Goal: Information Seeking & Learning: Check status

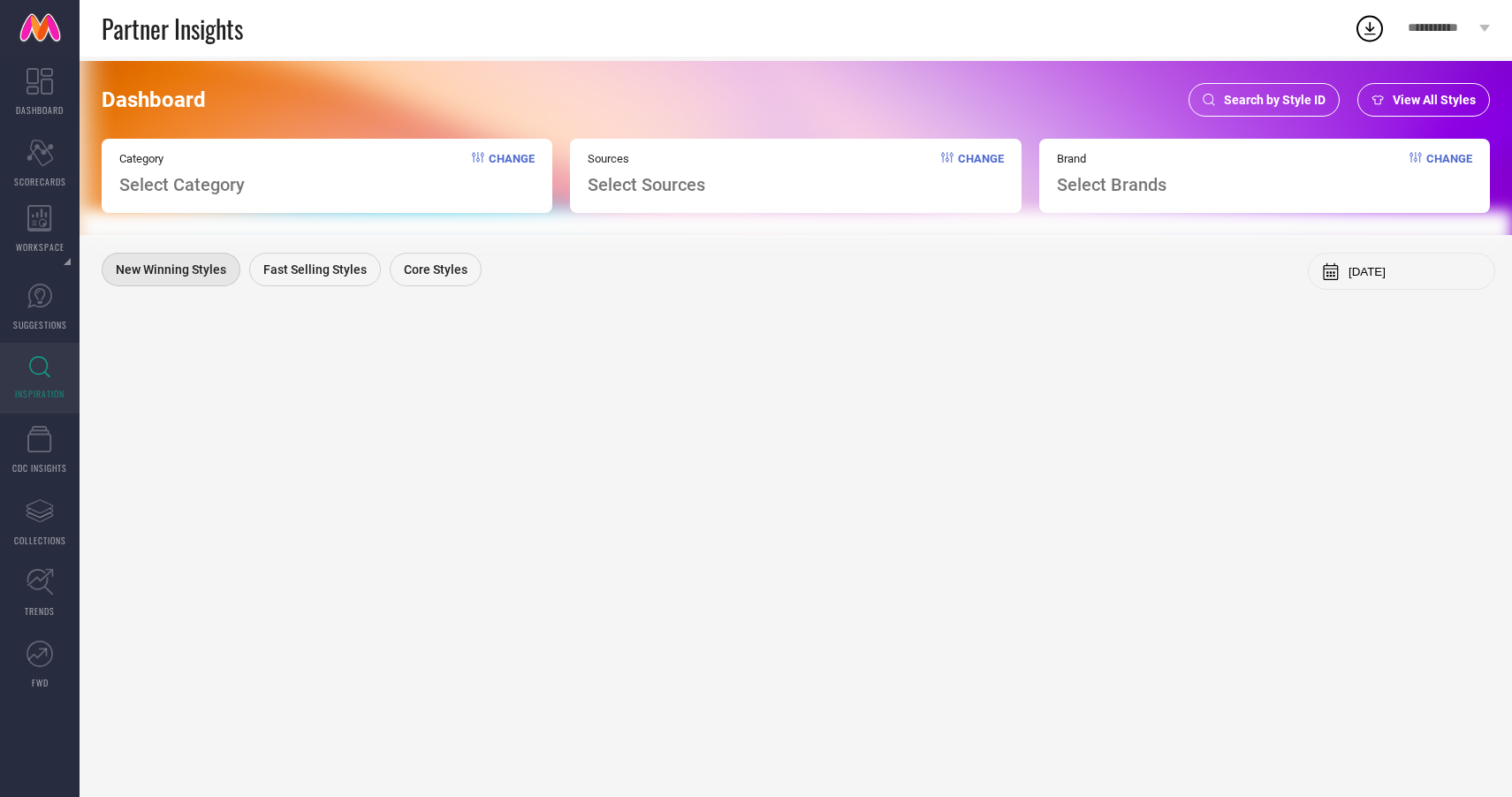
click at [1273, 103] on span "Search by Style ID" at bounding box center [1275, 100] width 102 height 14
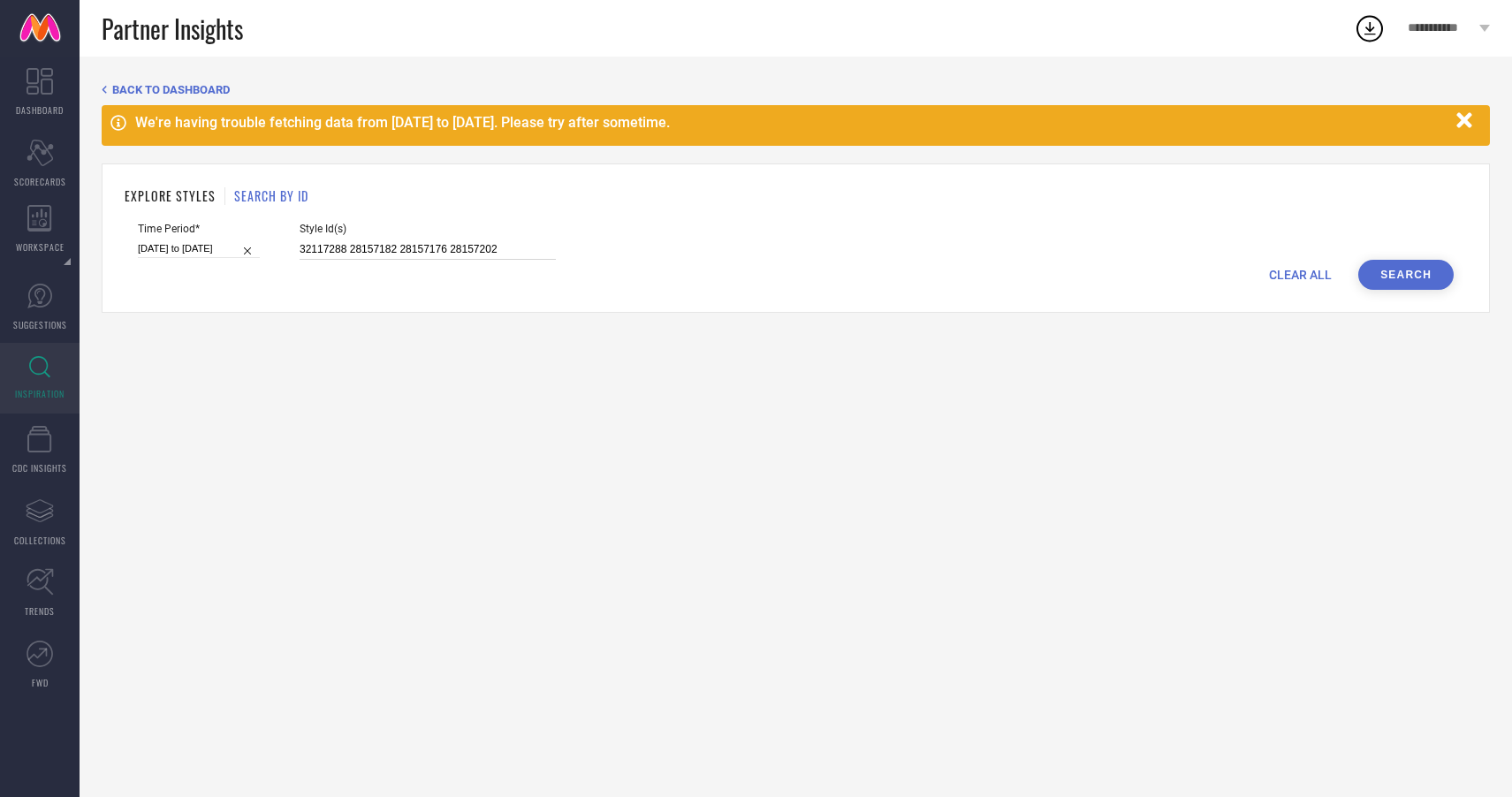
drag, startPoint x: 477, startPoint y: 249, endPoint x: 294, endPoint y: 236, distance: 183.5
click at [300, 235] on div "Style Id(s) 32117288 28157182 28157176 28157202" at bounding box center [427, 241] width 256 height 37
paste input "28157300 28157290 28157298 28157354 28157314 28157356"
type input "28157300 28157290 28157298 28157354 28157314 28157356"
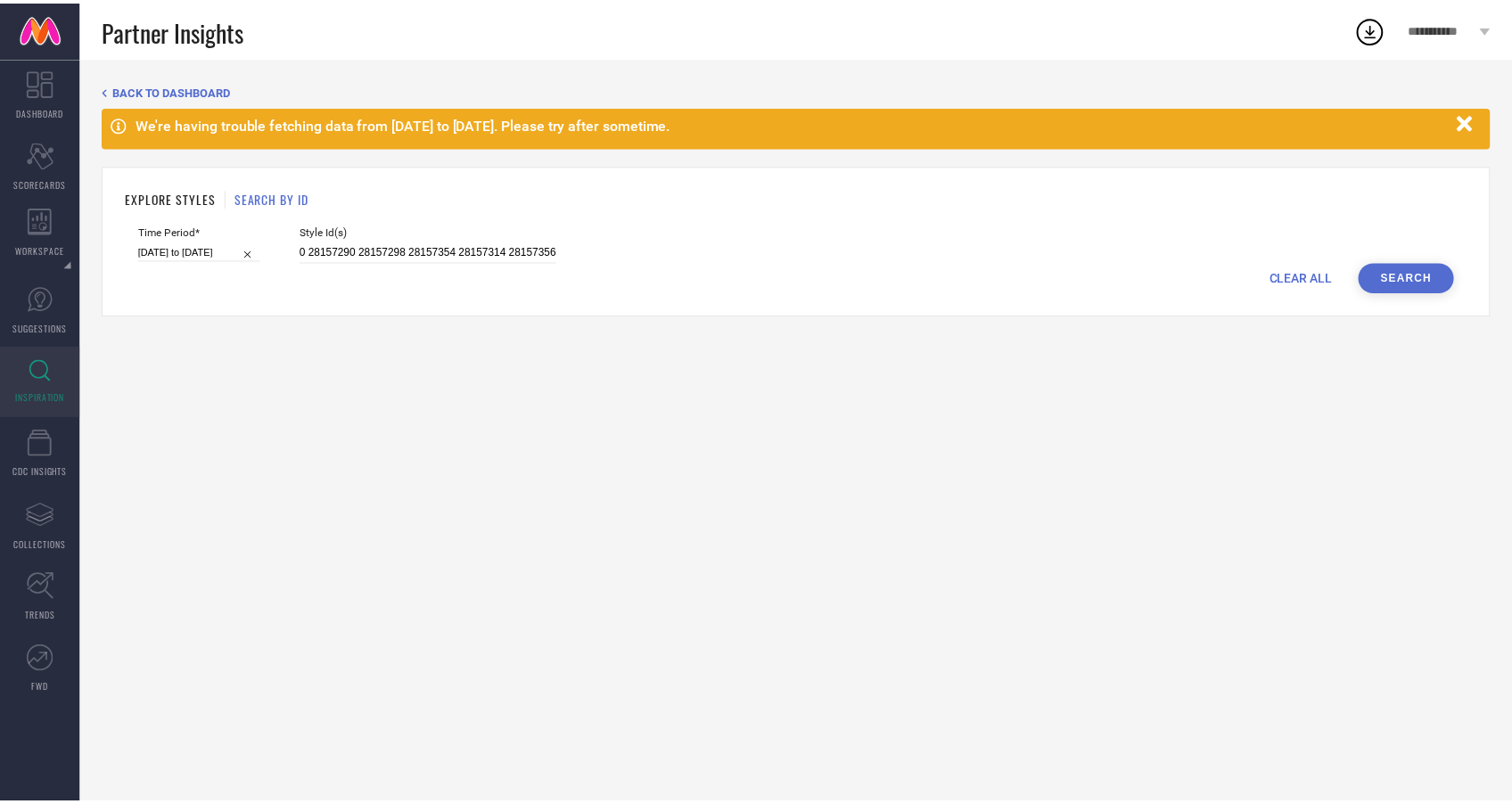
scroll to position [0, 0]
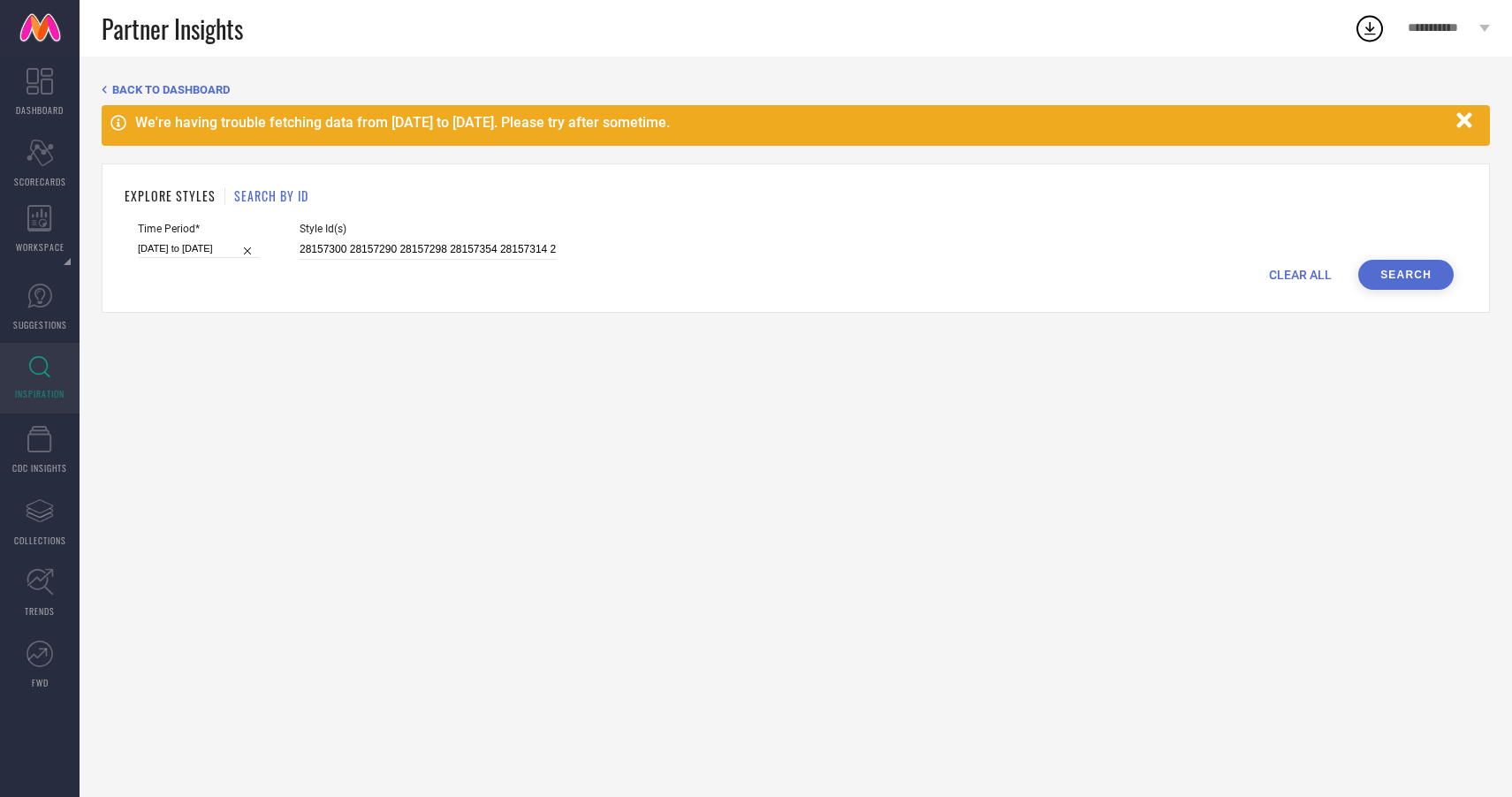
click at [1423, 276] on button "Search" at bounding box center [1406, 275] width 95 height 30
click at [1399, 281] on button "Search" at bounding box center [1406, 275] width 95 height 30
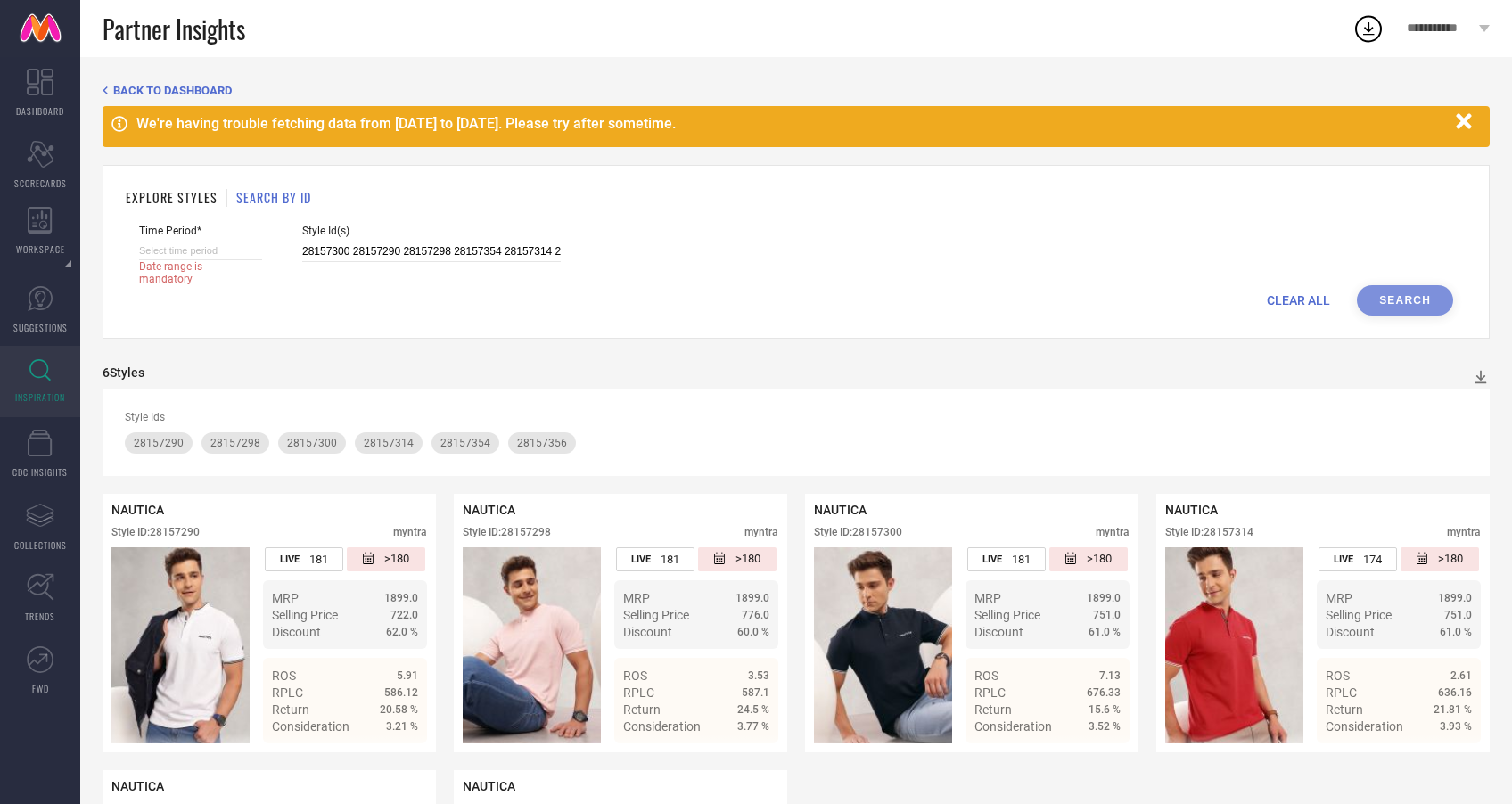
click at [185, 235] on span "Time Period*" at bounding box center [201, 230] width 123 height 12
select select "7"
select select "2025"
select select "8"
select select "2025"
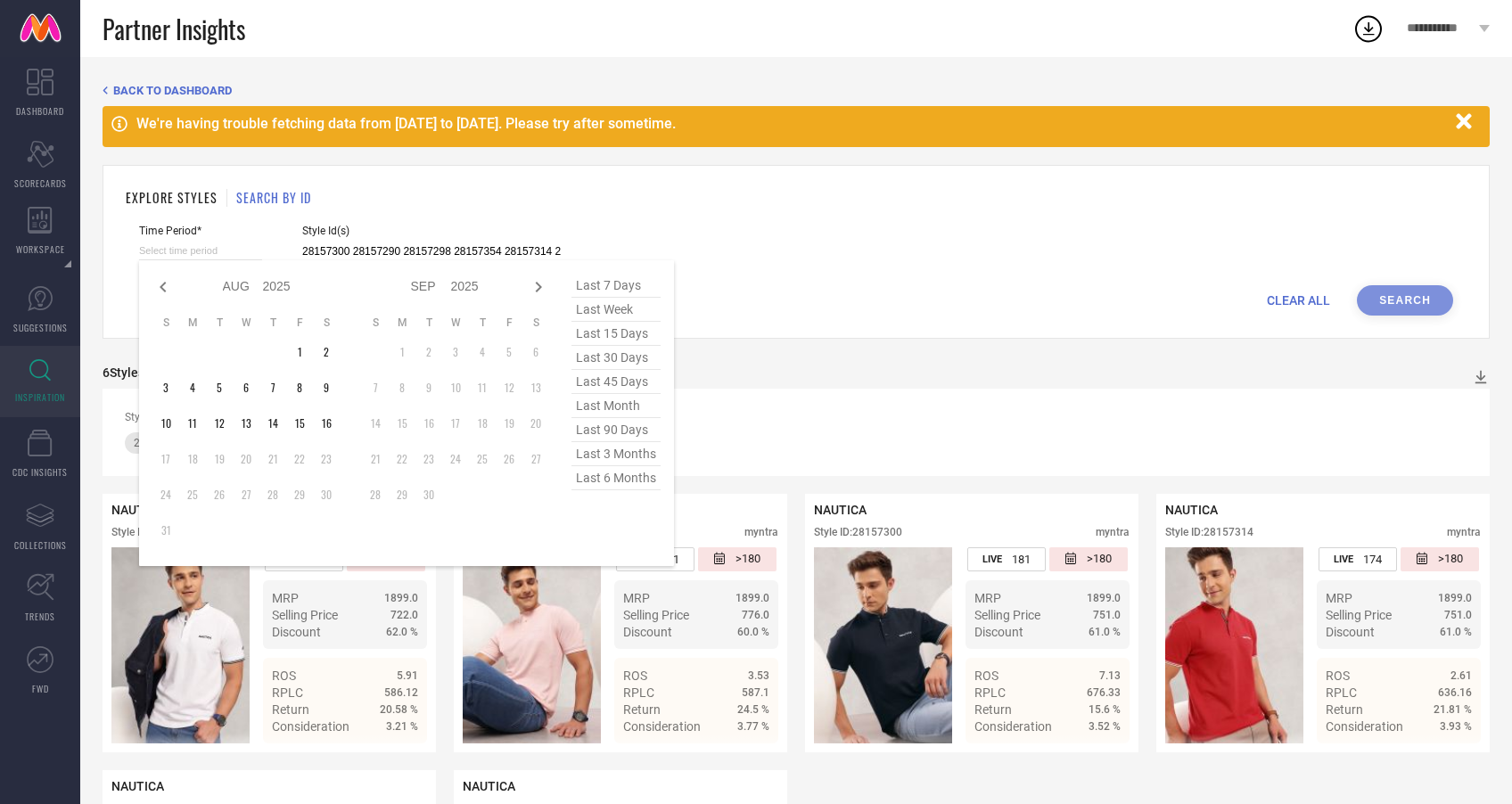
click at [195, 250] on input at bounding box center [201, 251] width 123 height 19
click at [160, 291] on icon at bounding box center [163, 287] width 21 height 21
select select "6"
select select "2025"
select select "7"
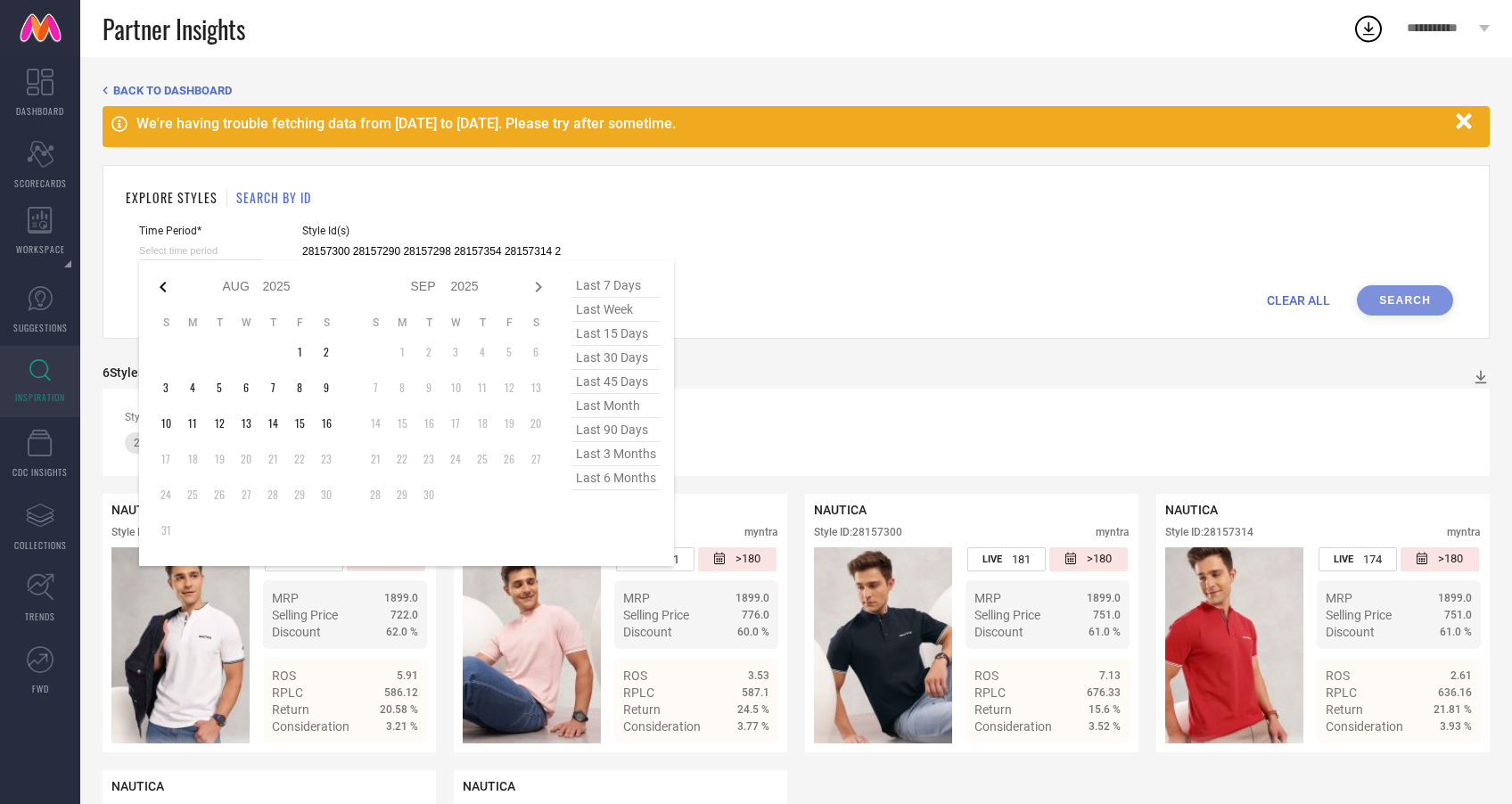
select select "2025"
click at [160, 291] on icon at bounding box center [163, 287] width 21 height 21
select select "5"
select select "2025"
select select "6"
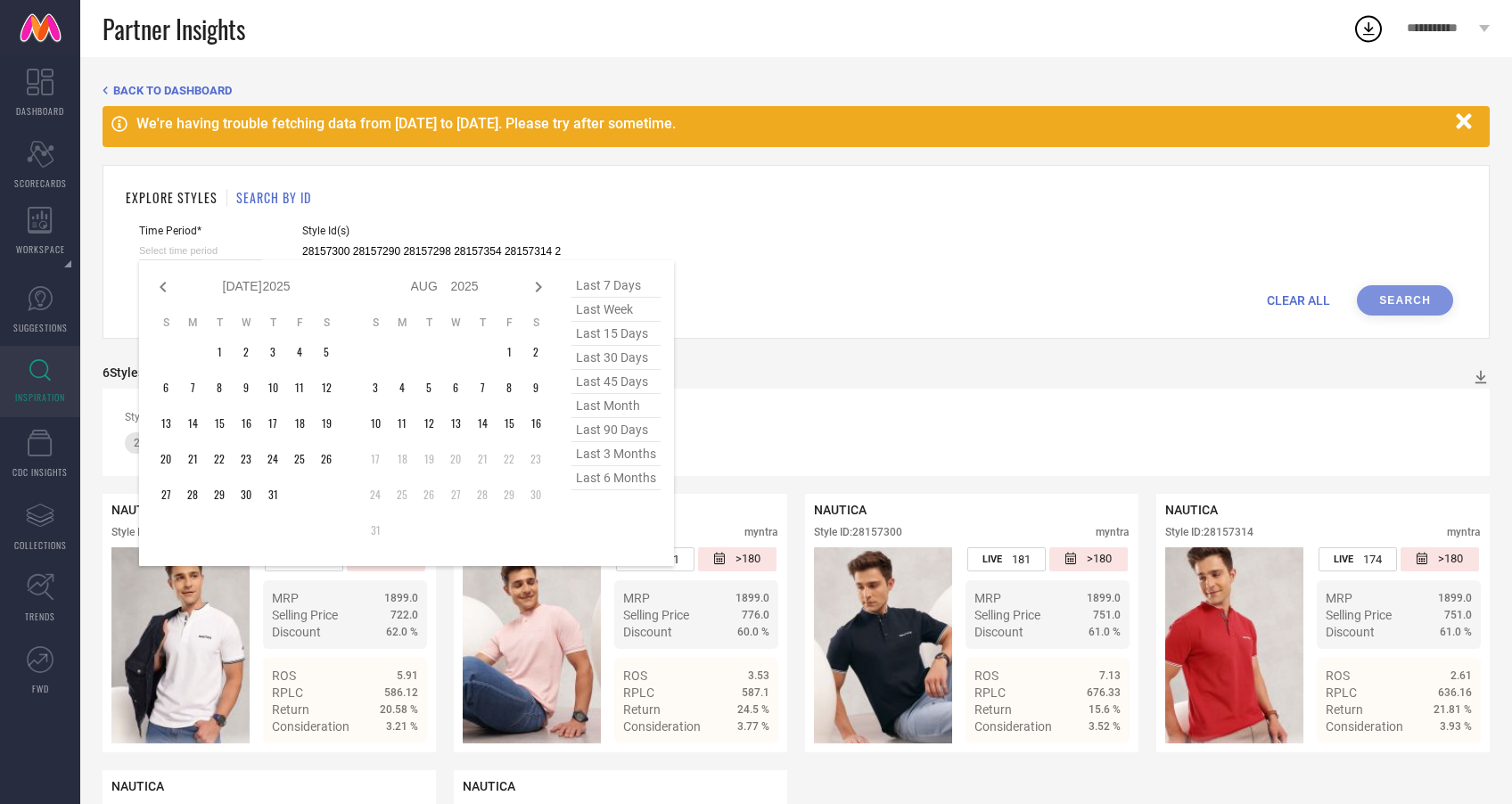
select select "2025"
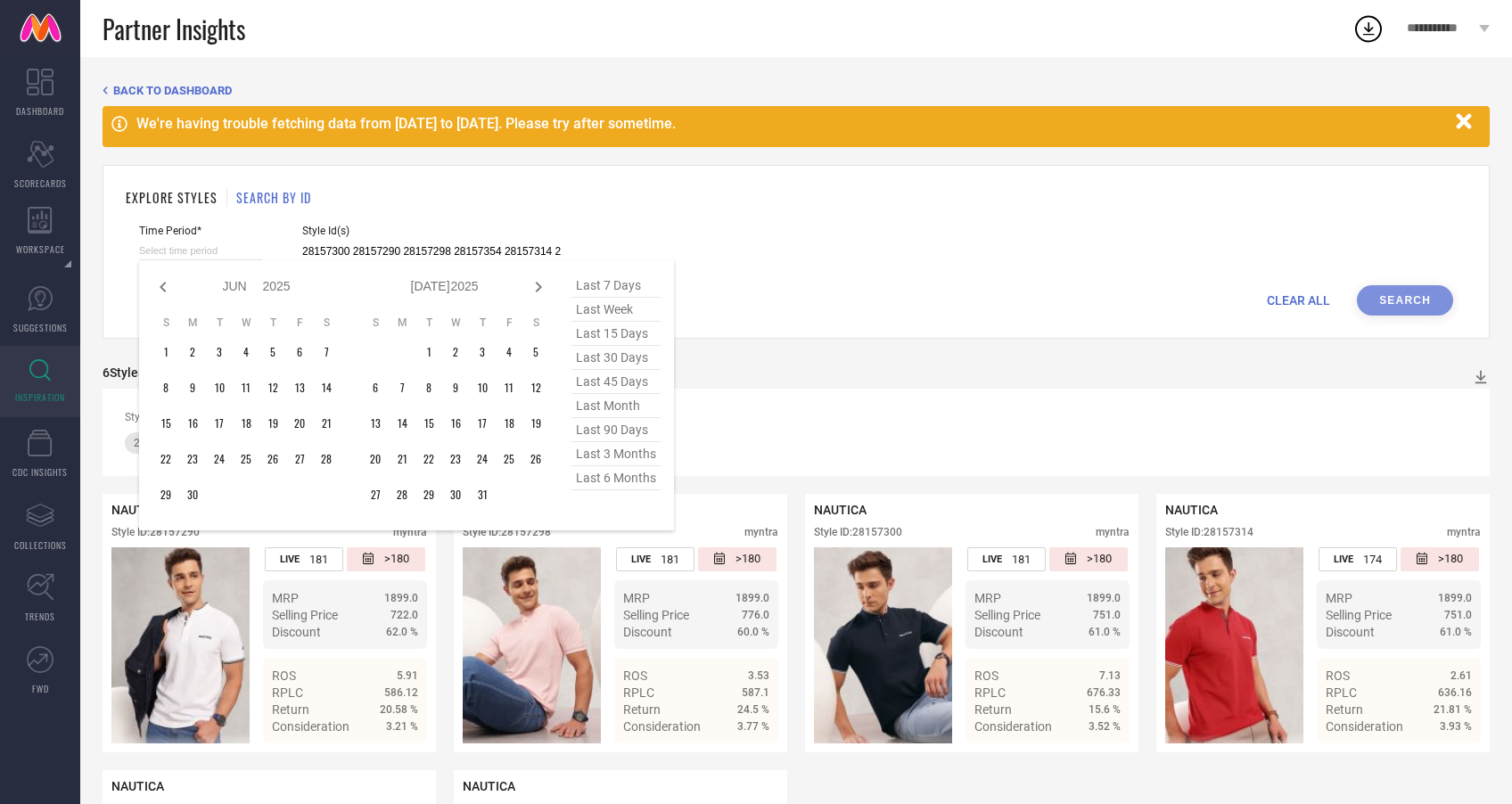
click at [160, 291] on icon at bounding box center [163, 287] width 21 height 21
select select "4"
select select "2025"
select select "5"
select select "2025"
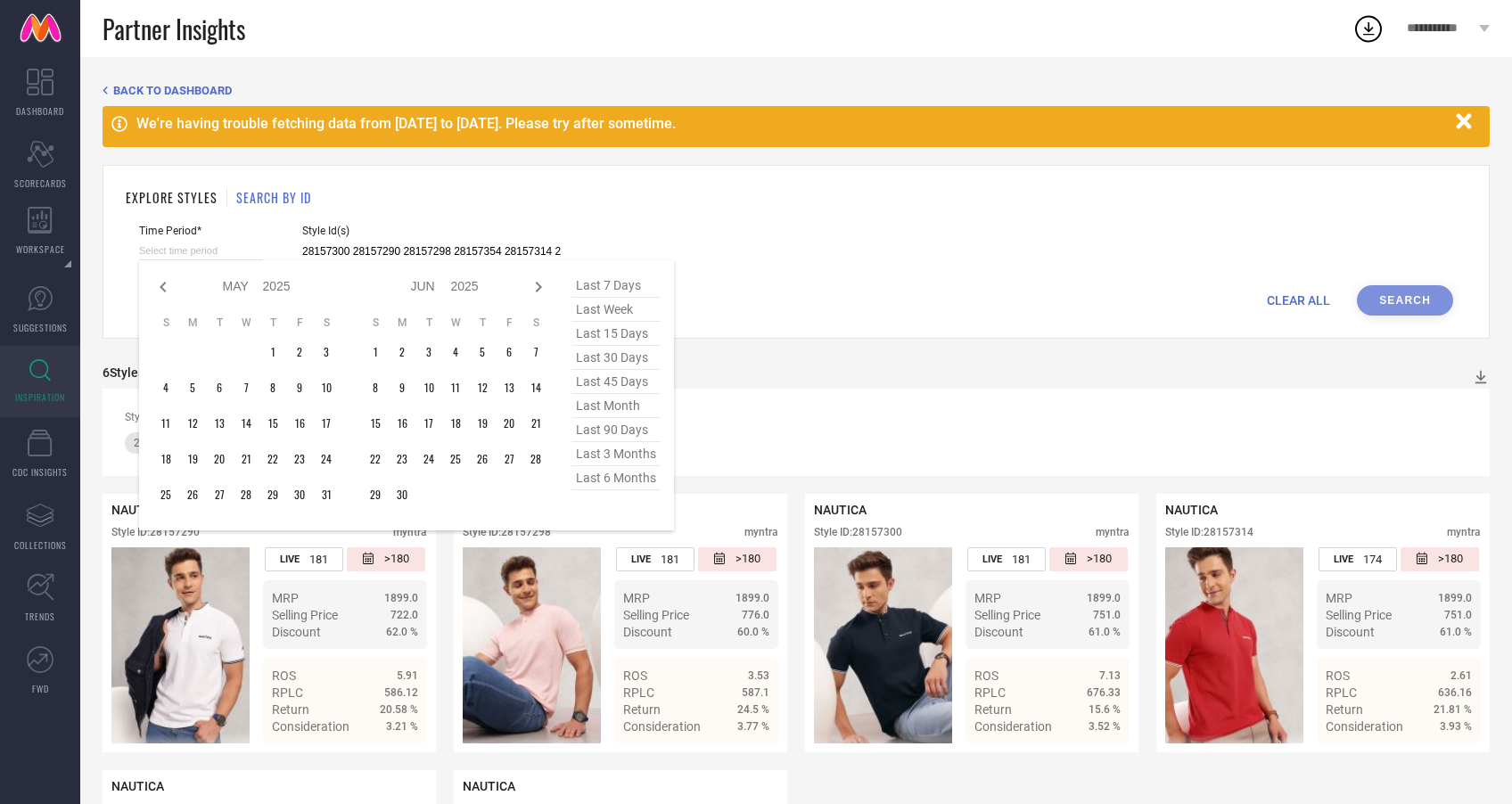
click at [160, 291] on icon at bounding box center [163, 287] width 21 height 21
select select "3"
select select "2025"
select select "4"
select select "2025"
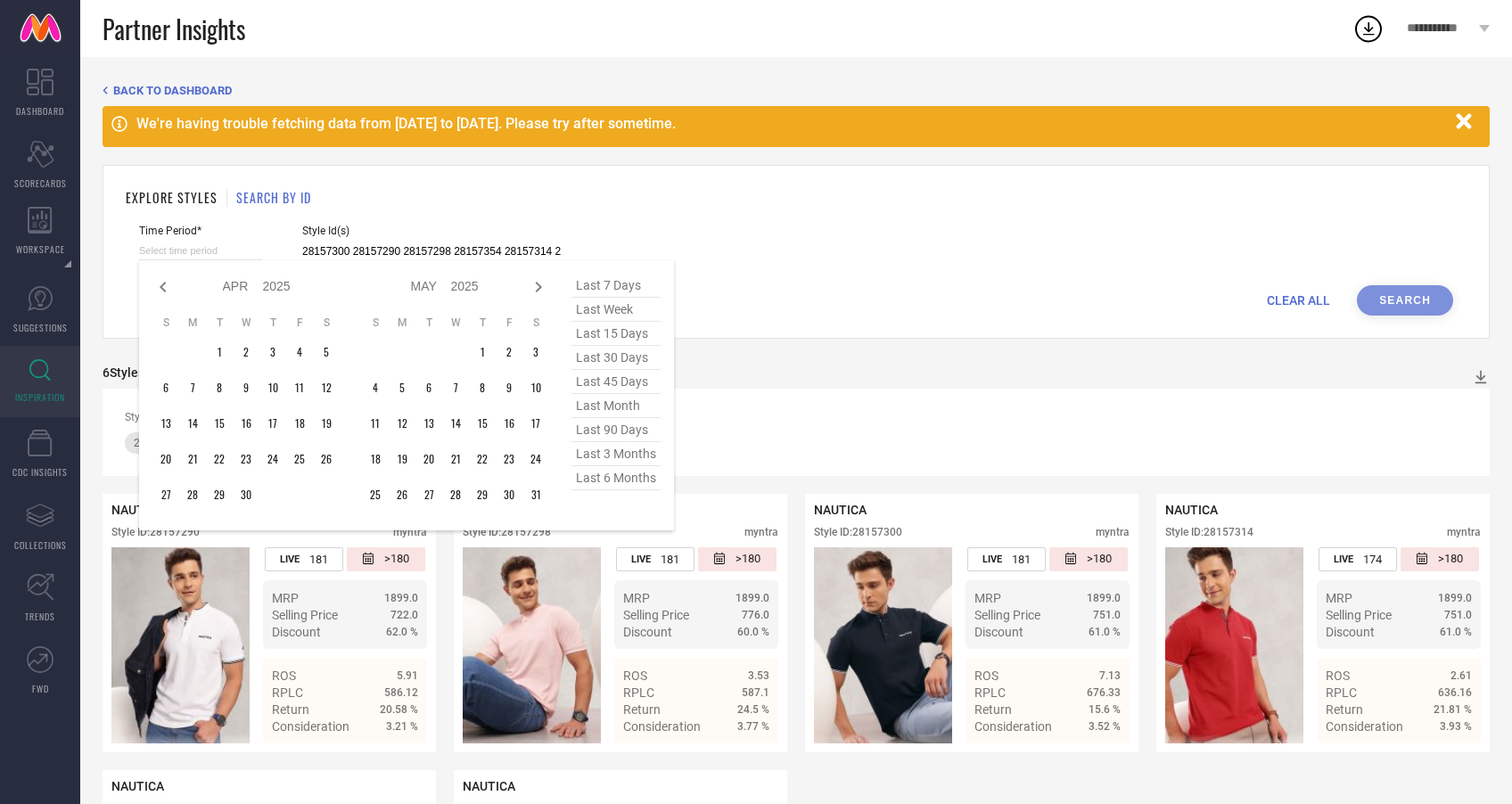
click at [160, 291] on icon at bounding box center [163, 287] width 21 height 21
select select "2"
select select "2025"
select select "3"
select select "2025"
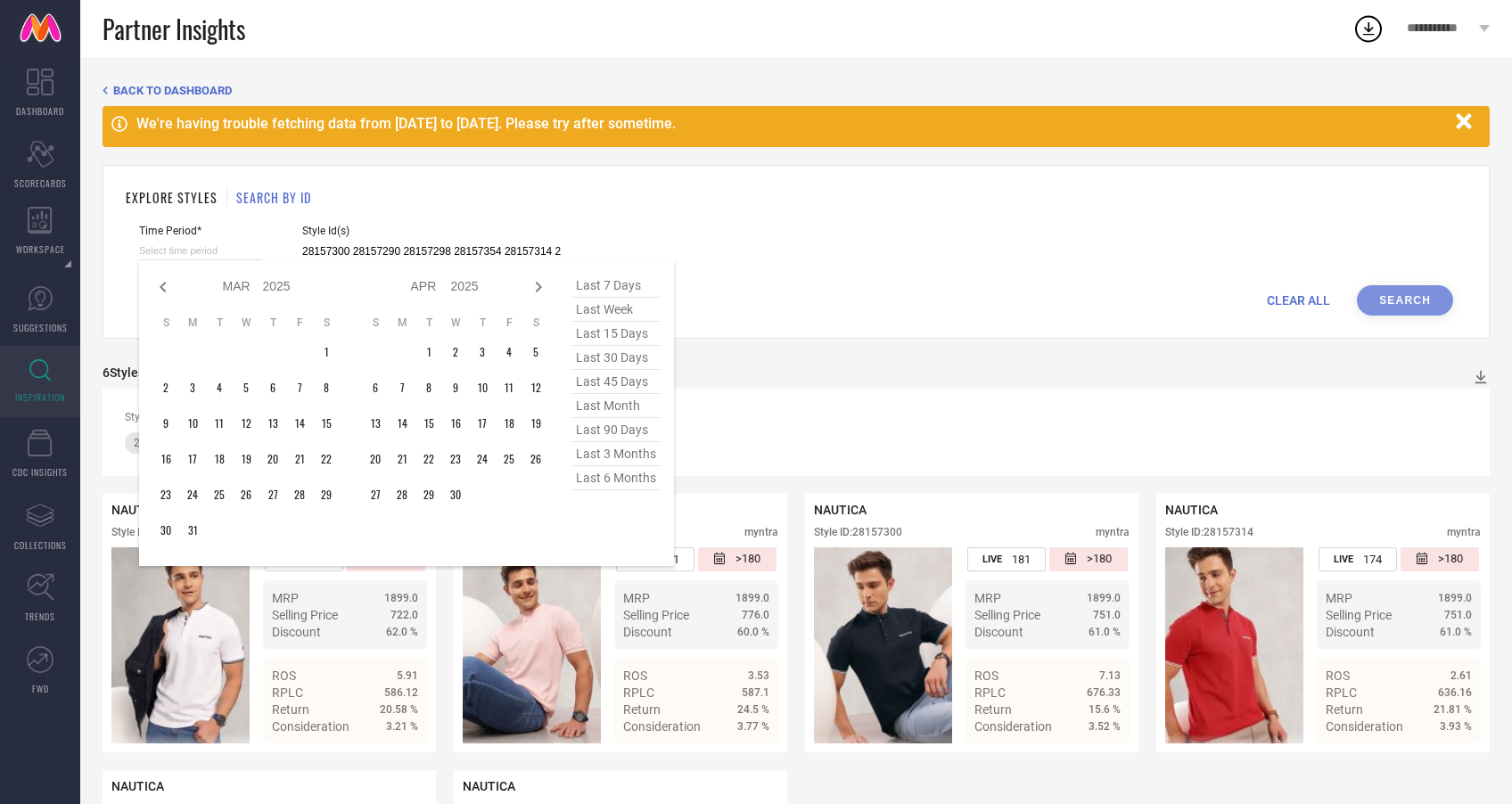
click at [160, 291] on icon at bounding box center [163, 287] width 21 height 21
select select "1"
select select "2025"
select select "2"
select select "2025"
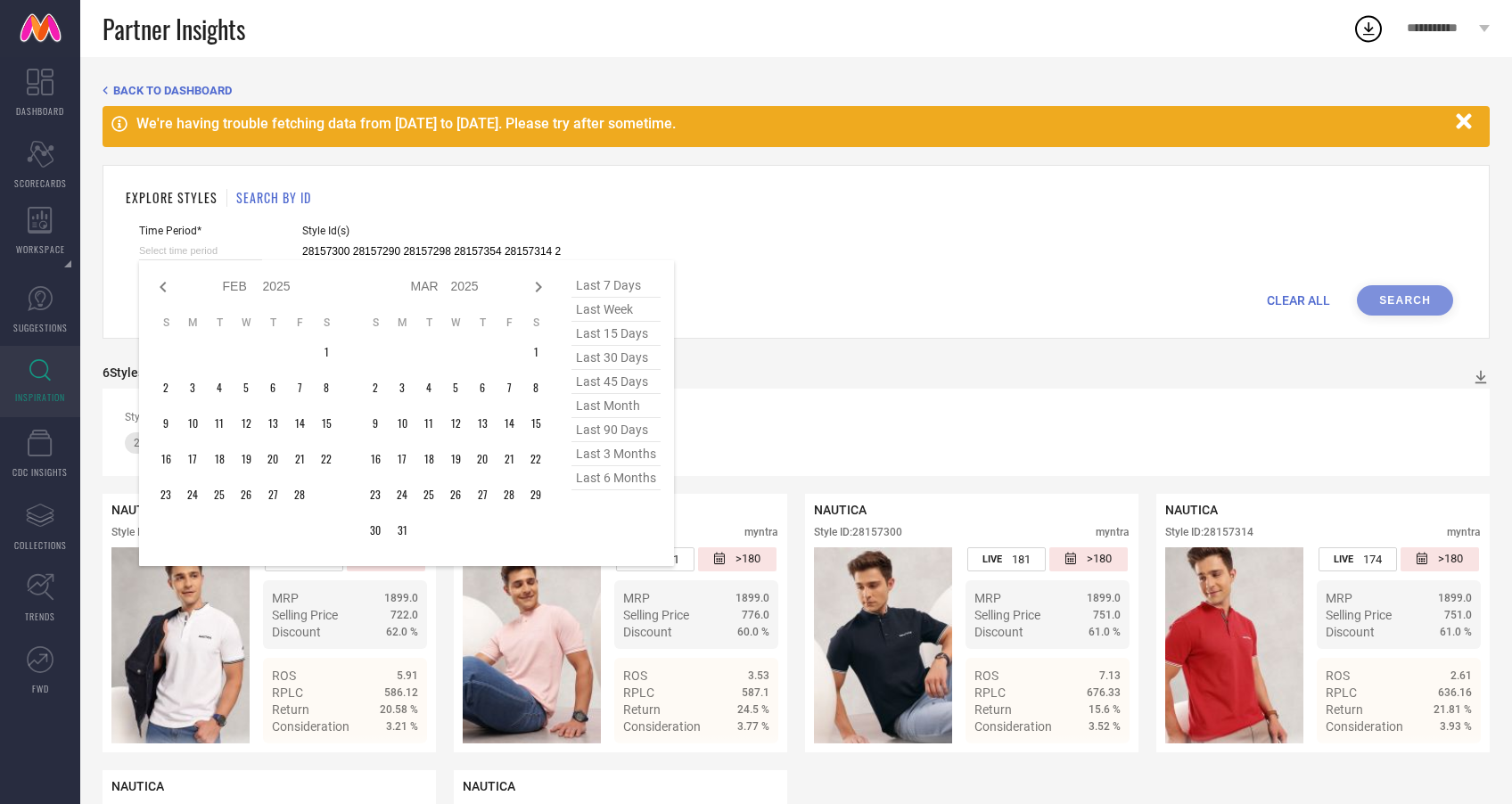
click at [640, 485] on span "last 6 months" at bounding box center [615, 478] width 89 height 24
type input "[DATE] to [DATE]"
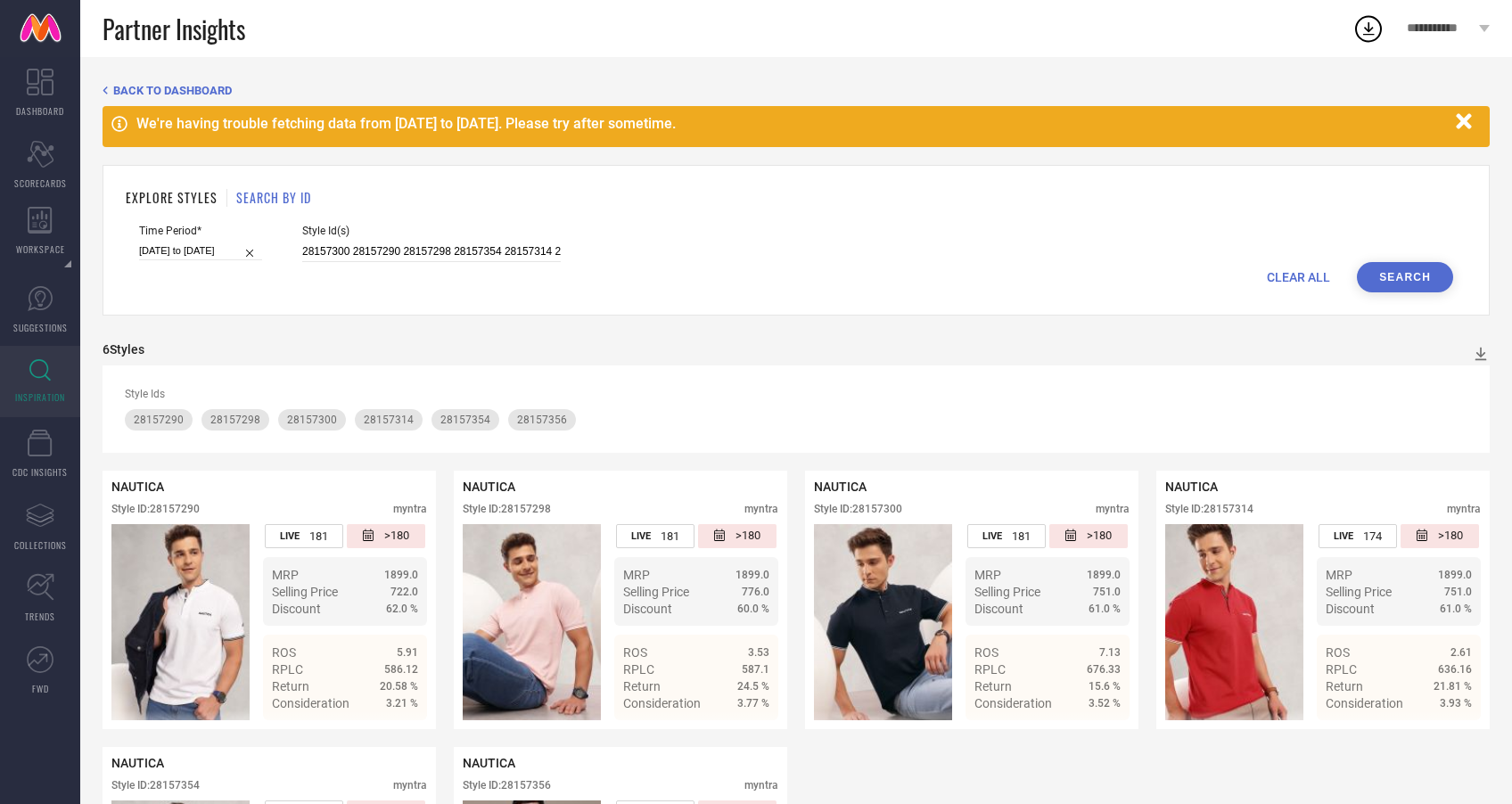
click at [1390, 282] on button "Search" at bounding box center [1405, 277] width 96 height 31
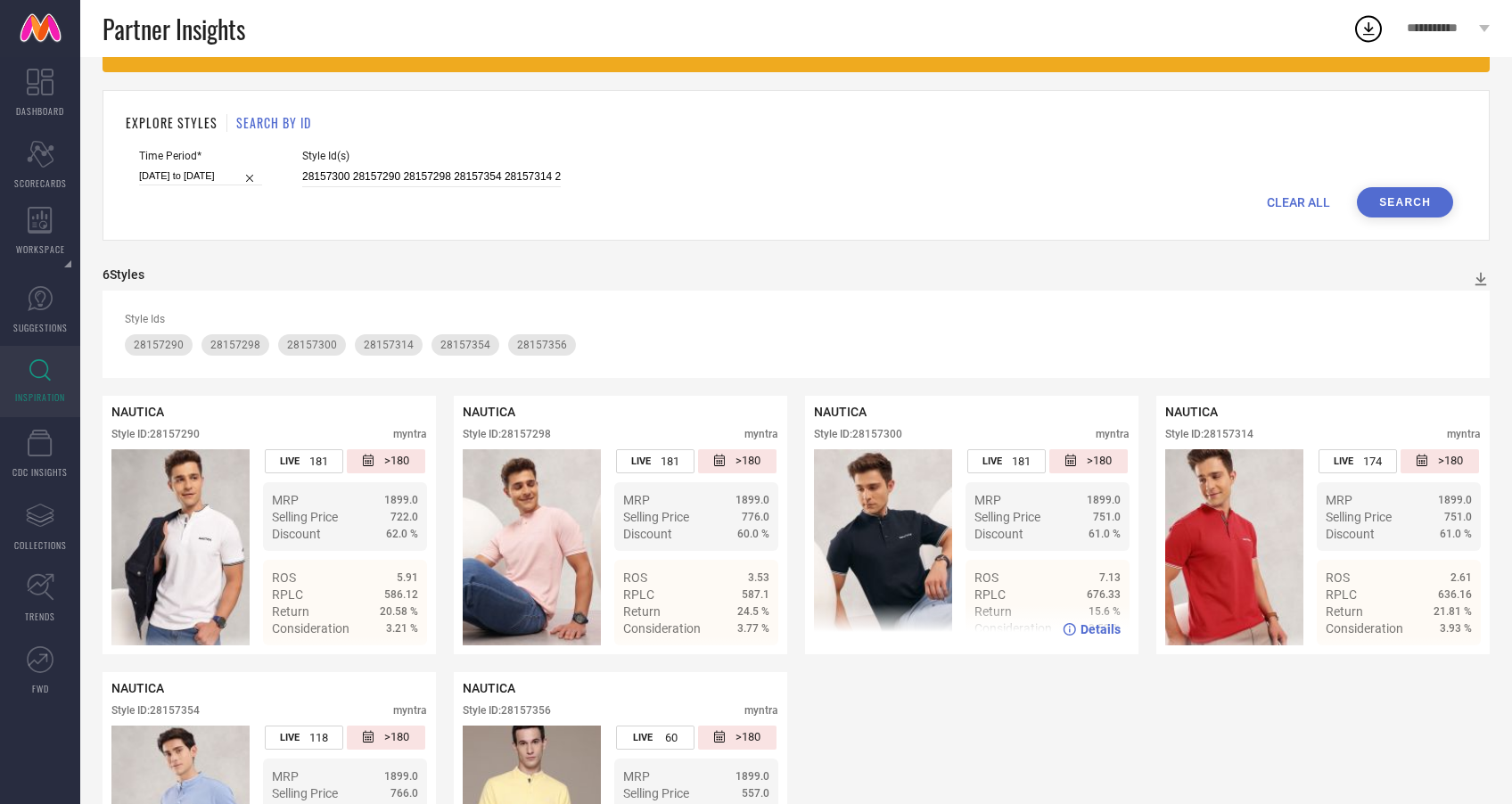
scroll to position [229, 0]
